Goal: Use online tool/utility: Utilize a website feature to perform a specific function

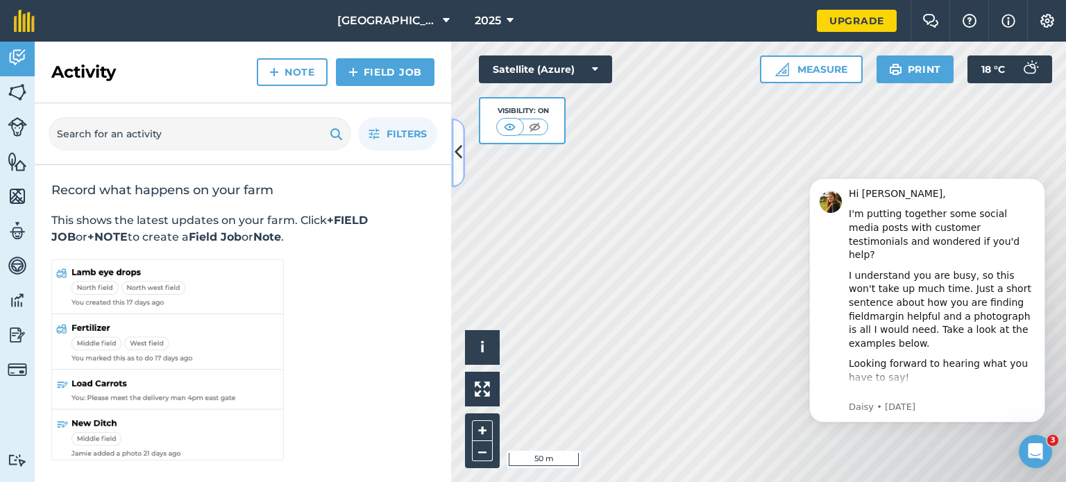
click at [461, 153] on icon at bounding box center [458, 153] width 8 height 24
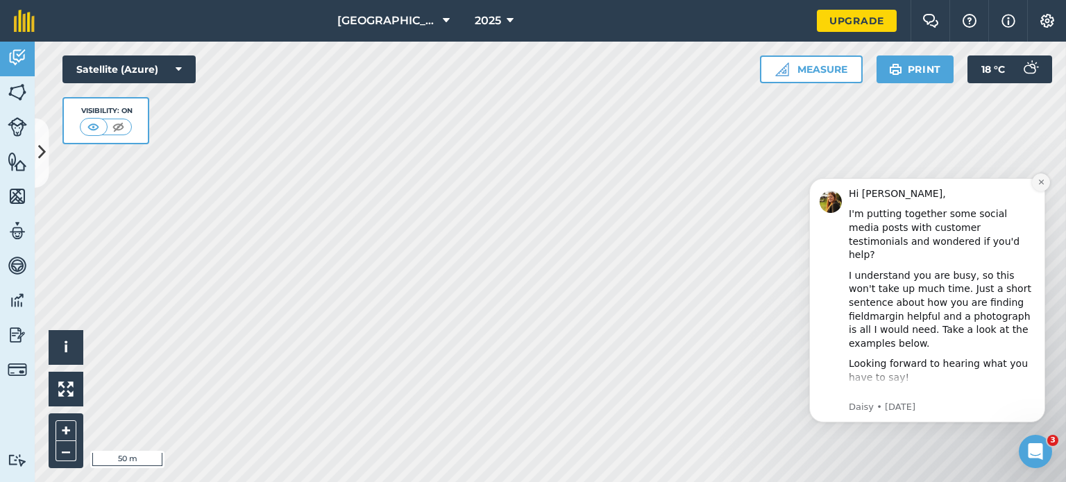
click at [1037, 185] on icon "Dismiss notification" at bounding box center [1041, 182] width 8 height 8
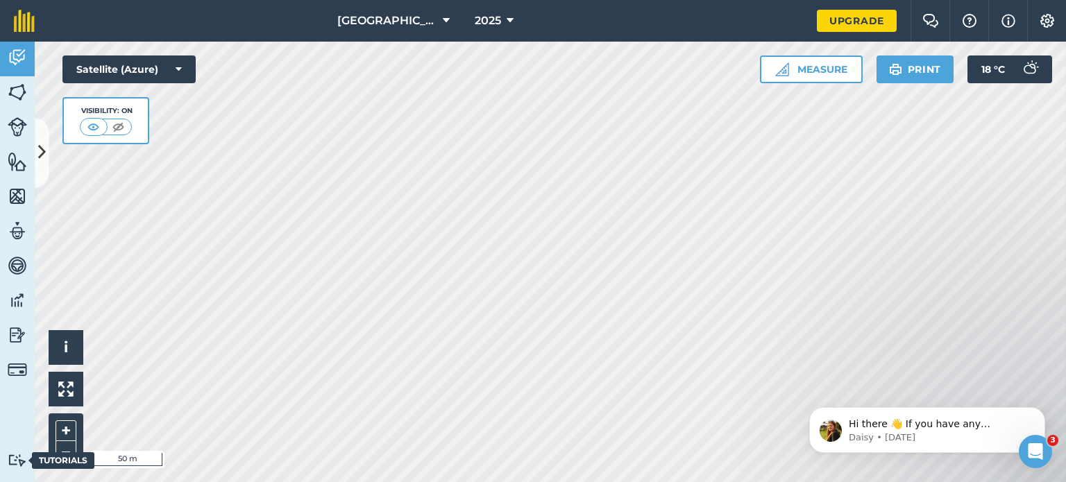
click at [0, 441] on div "Activity Fields Livestock Features Maps Team Vehicles Data Reporting Billing Tu…" at bounding box center [533, 262] width 1066 height 441
click at [474, 481] on html "Hampden Farm 2025 Upgrade Farm Chat Help Info Settings Map printing is not avai…" at bounding box center [533, 241] width 1066 height 482
click at [818, 77] on button "Measure" at bounding box center [811, 69] width 103 height 28
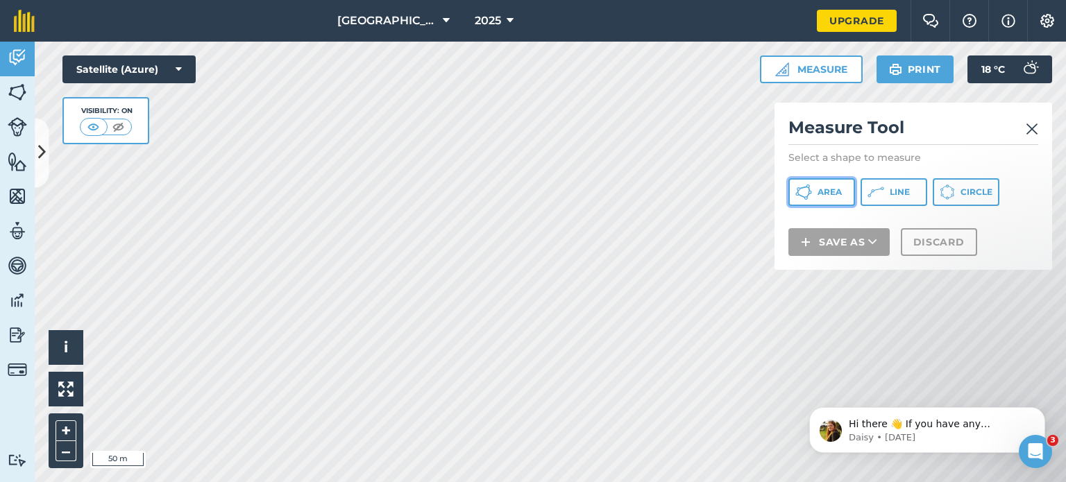
click at [805, 190] on icon at bounding box center [803, 192] width 17 height 17
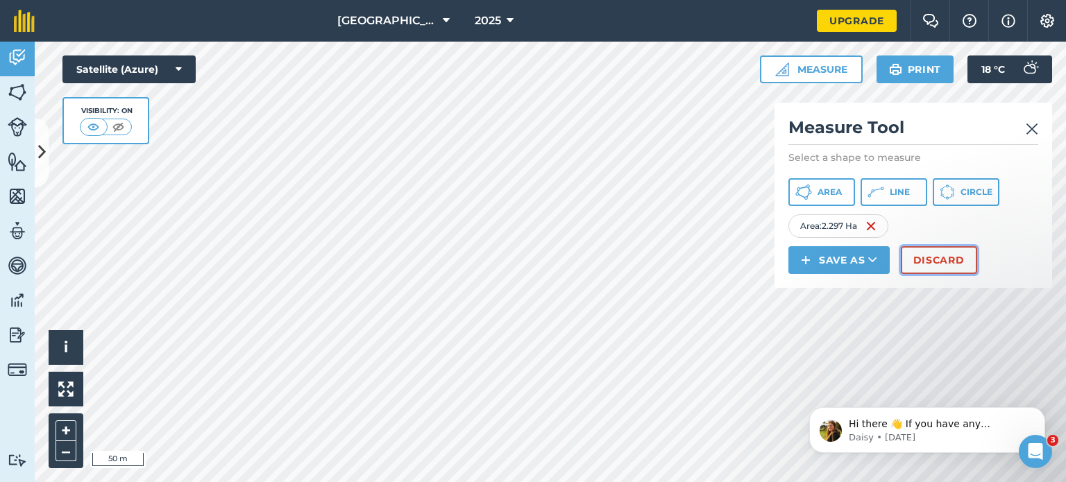
click at [923, 263] on button "Discard" at bounding box center [938, 260] width 76 height 28
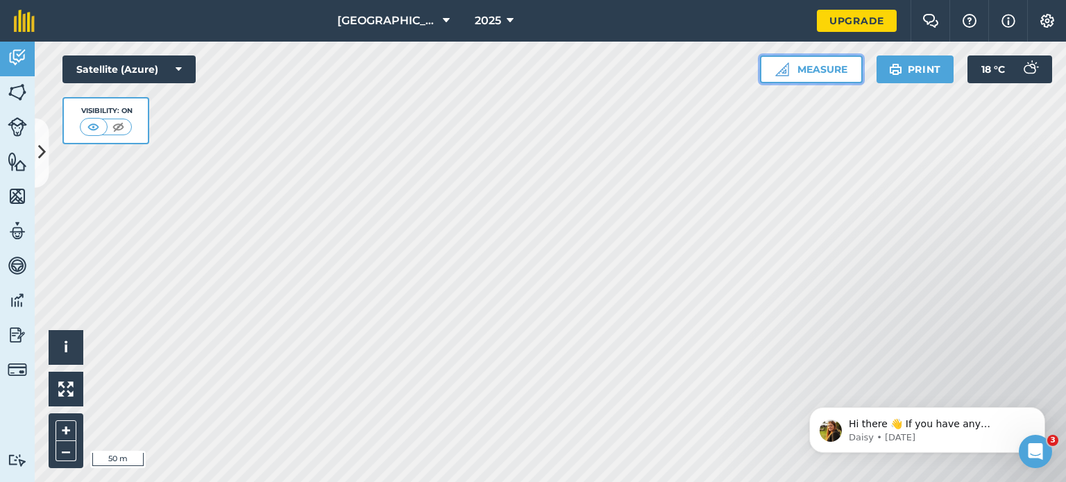
click at [809, 60] on button "Measure" at bounding box center [811, 69] width 103 height 28
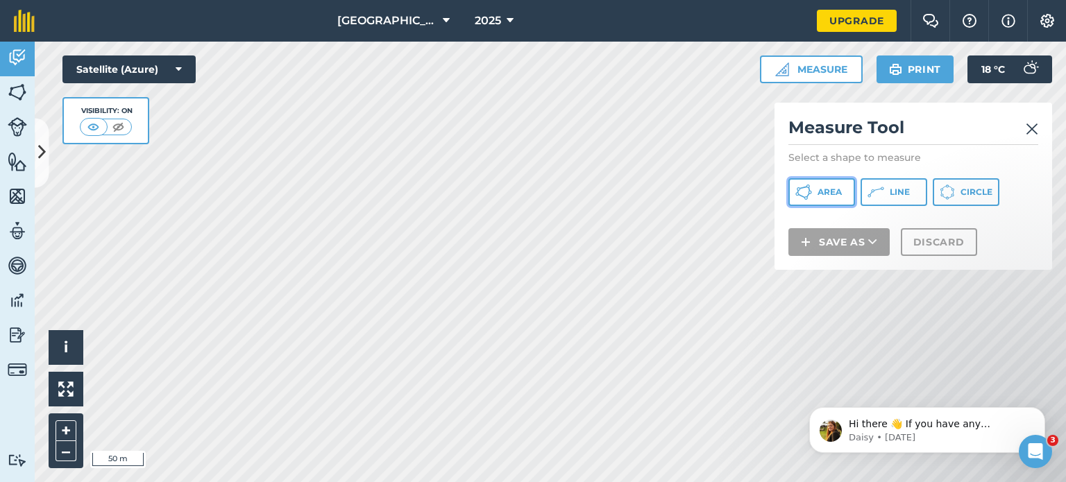
click at [817, 196] on span "Area" at bounding box center [829, 192] width 24 height 11
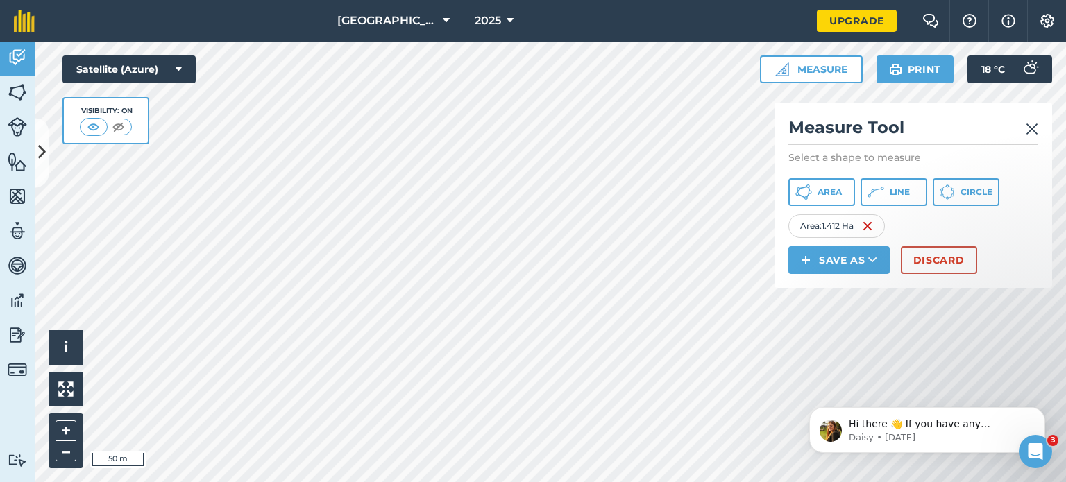
click at [1030, 131] on img at bounding box center [1031, 129] width 12 height 17
